Goal: Navigation & Orientation: Find specific page/section

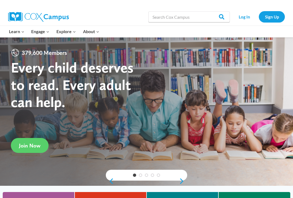
click at [273, 17] on link "Sign Up" at bounding box center [272, 16] width 26 height 11
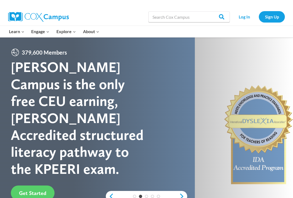
click at [243, 17] on link "Log In" at bounding box center [245, 16] width 24 height 11
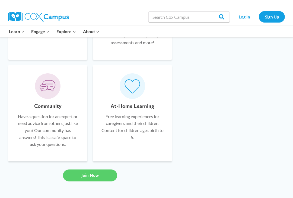
scroll to position [417, 0]
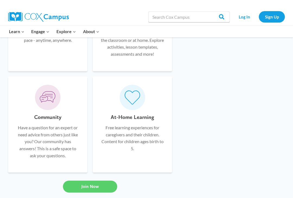
click at [240, 14] on link "Log In" at bounding box center [245, 16] width 24 height 11
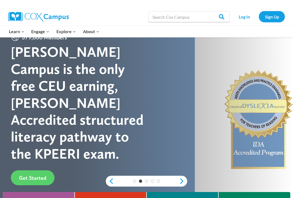
scroll to position [0, 0]
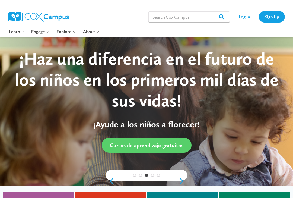
click at [243, 15] on link "Log In" at bounding box center [245, 16] width 24 height 11
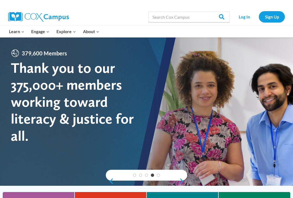
click at [244, 17] on link "Log In" at bounding box center [245, 16] width 24 height 11
click at [272, 16] on link "Sign Up" at bounding box center [272, 16] width 26 height 11
click at [0, 0] on link "PK-5 Structured Literacy Program" at bounding box center [0, 0] width 0 height 0
click at [243, 19] on link "Log In" at bounding box center [245, 16] width 24 height 11
click at [242, 20] on link "Log In" at bounding box center [245, 16] width 24 height 11
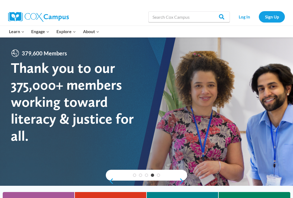
click at [183, 179] on div "1 2 3 4 5" at bounding box center [146, 175] width 81 height 11
click at [245, 15] on link "Log In" at bounding box center [245, 16] width 24 height 11
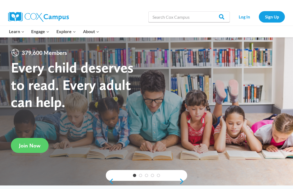
click at [247, 13] on link "Log In" at bounding box center [245, 16] width 24 height 11
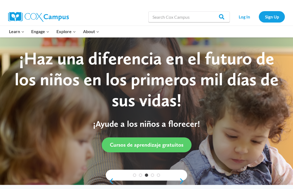
click at [0, 0] on link "PK-5 Structured Literacy Program" at bounding box center [0, 0] width 0 height 0
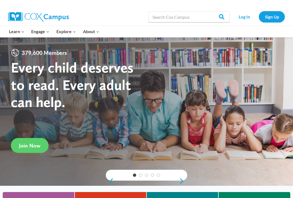
click at [0, 0] on link "PK-5 Structured Literacy Program" at bounding box center [0, 0] width 0 height 0
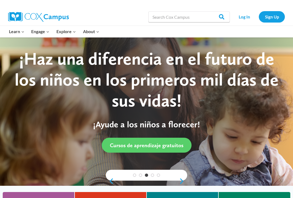
click at [0, 0] on link "[PERSON_NAME][GEOGRAPHIC_DATA]" at bounding box center [0, 0] width 0 height 0
